Goal: Information Seeking & Learning: Learn about a topic

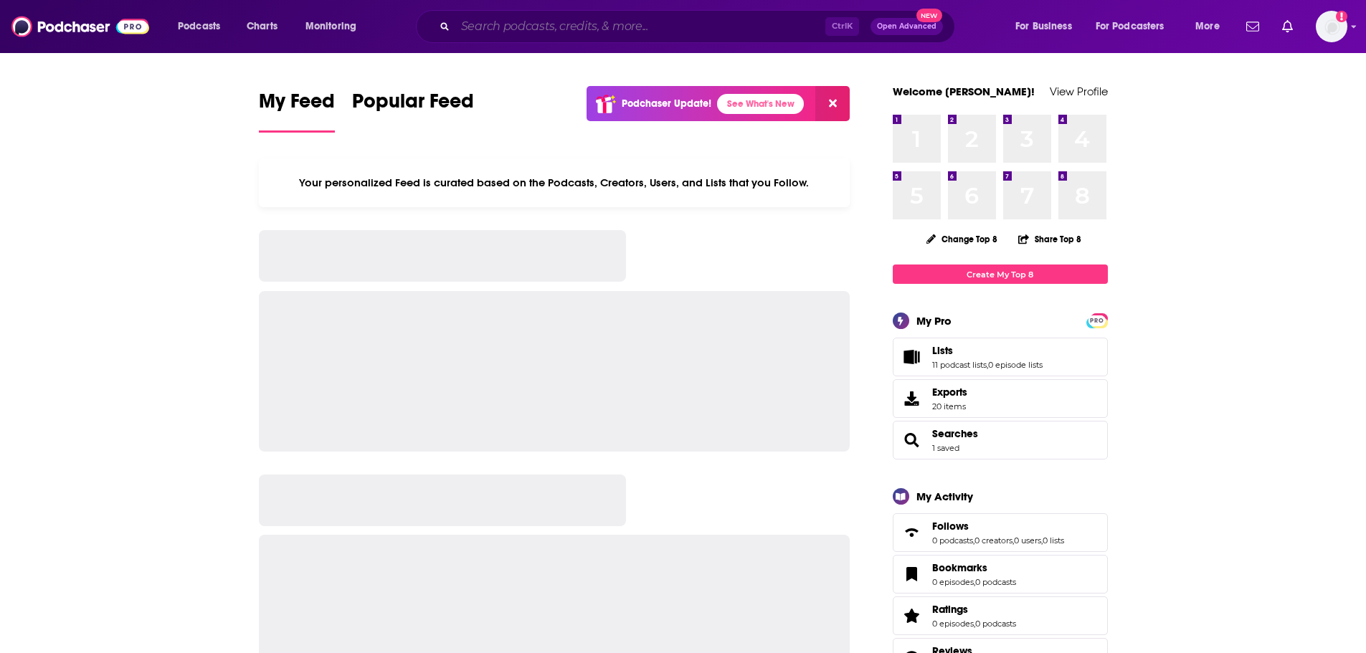
click at [537, 33] on input "Search podcasts, credits, & more..." at bounding box center [640, 26] width 370 height 23
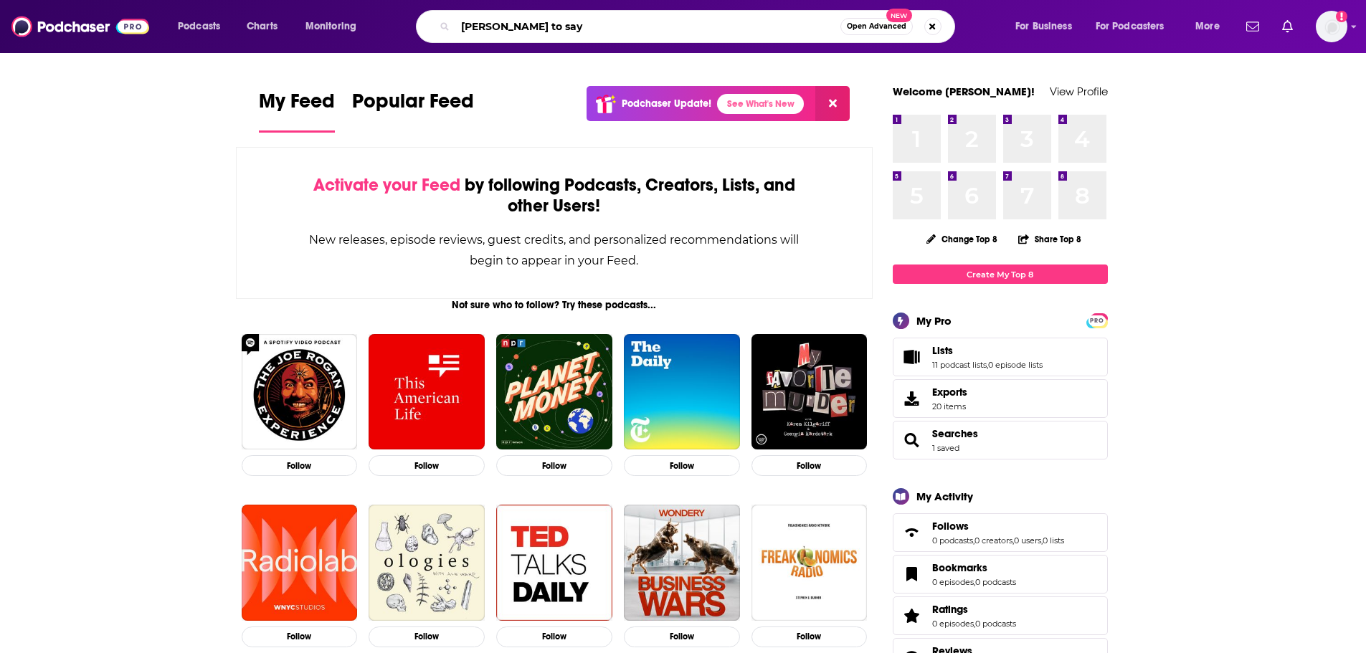
type input "[PERSON_NAME] to say"
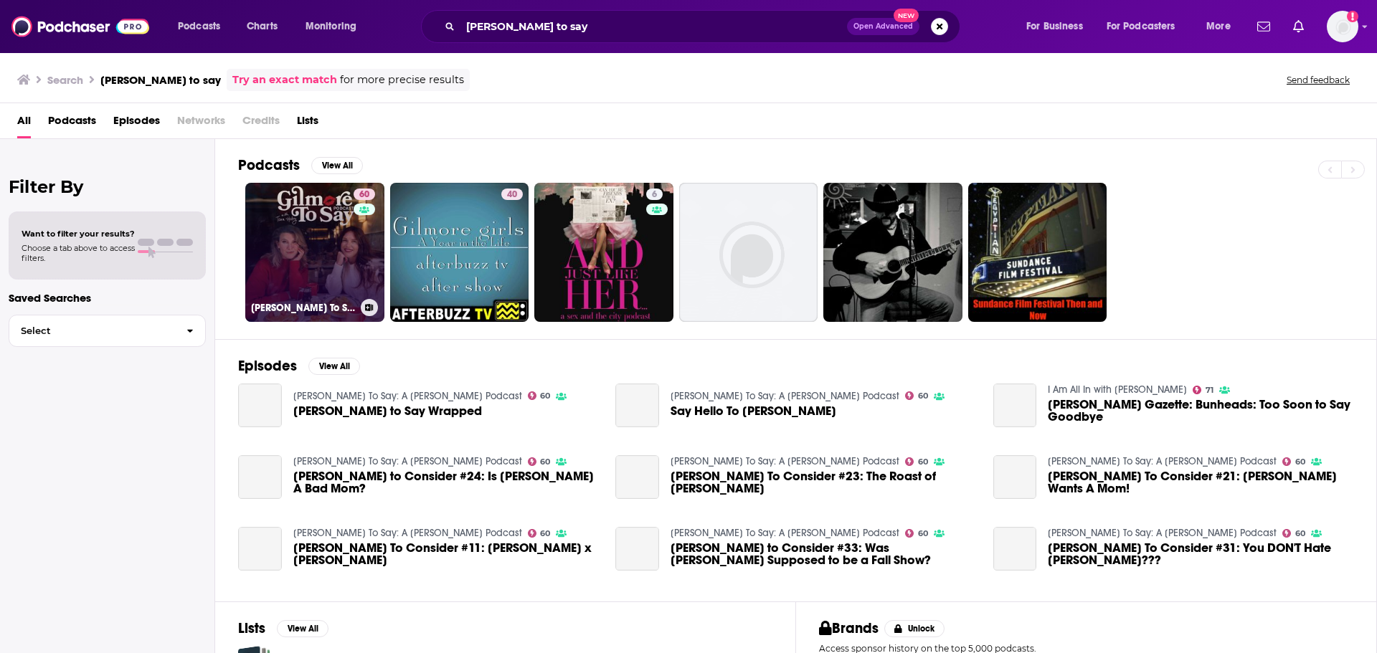
click at [341, 217] on link "60 [PERSON_NAME] To Say: A [PERSON_NAME] Podcast" at bounding box center [314, 252] width 139 height 139
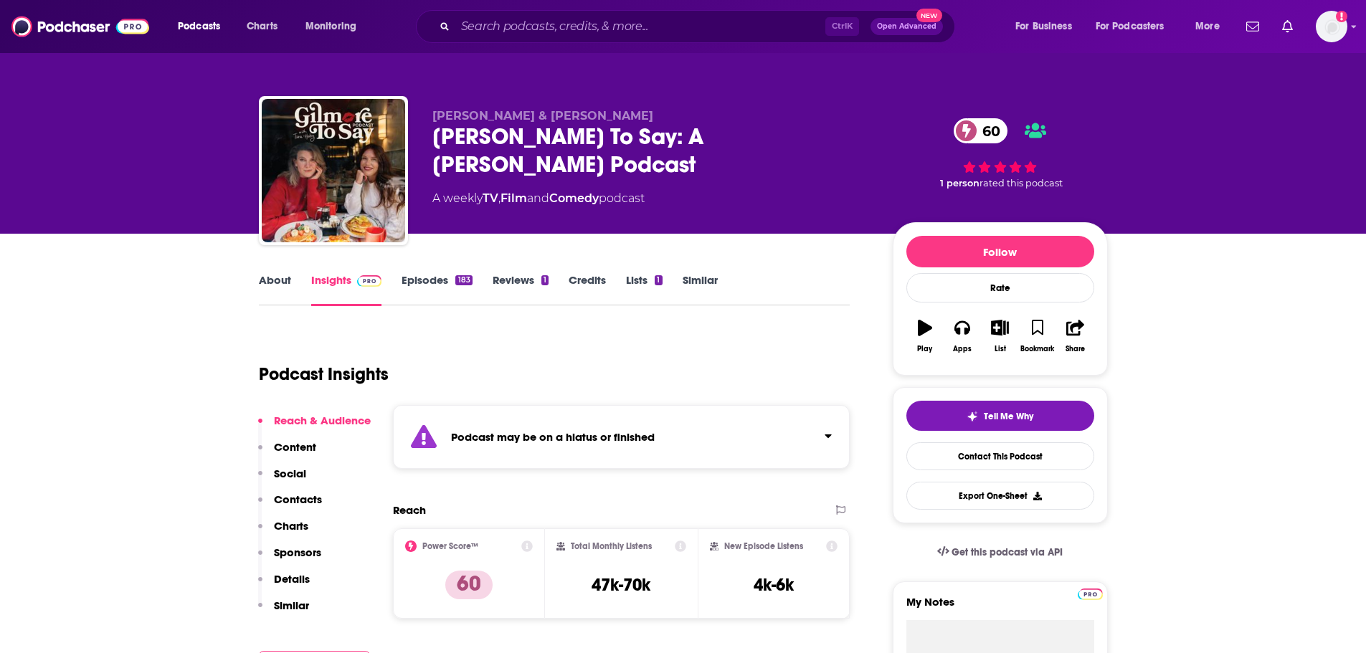
click at [450, 286] on link "Episodes 183" at bounding box center [437, 289] width 70 height 33
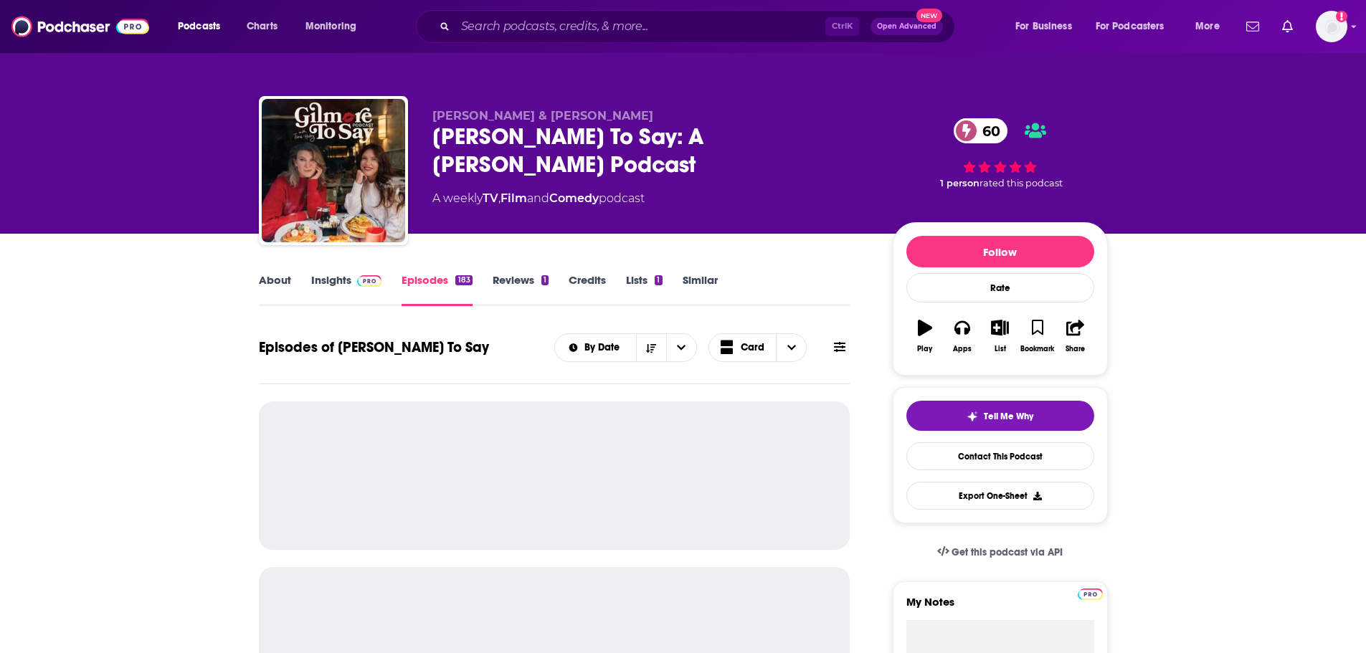
click at [357, 283] on img at bounding box center [369, 280] width 25 height 11
